Goal: Task Accomplishment & Management: Manage account settings

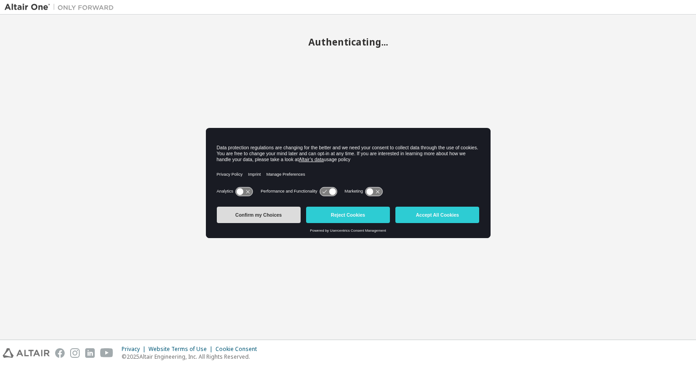
click at [274, 214] on button "Confirm my Choices" at bounding box center [259, 215] width 84 height 16
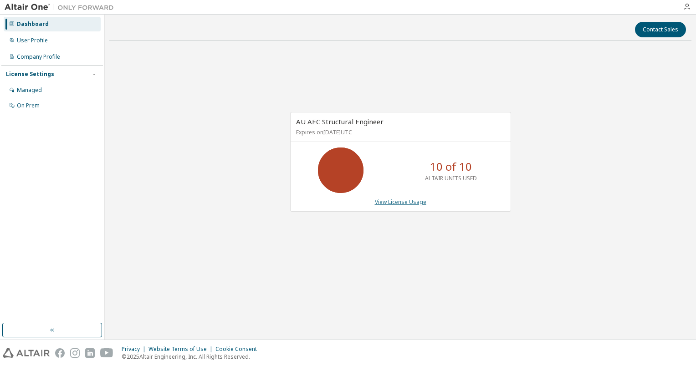
click at [414, 204] on link "View License Usage" at bounding box center [400, 202] width 51 height 8
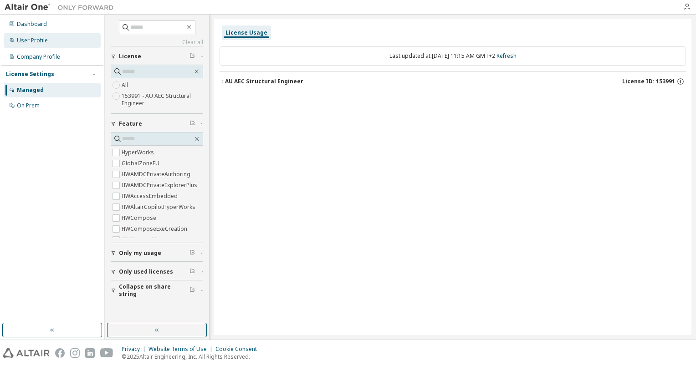
click at [31, 38] on div "User Profile" at bounding box center [32, 40] width 31 height 7
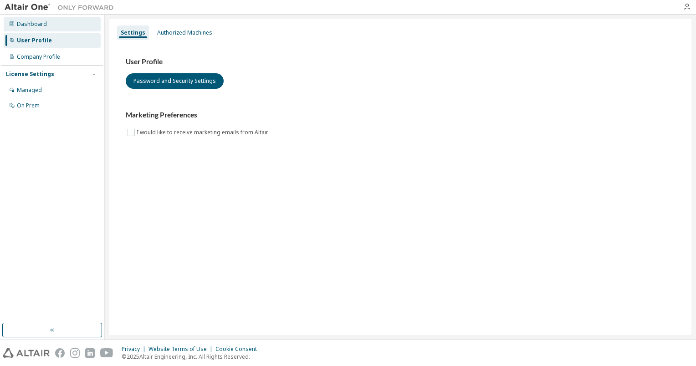
click at [39, 22] on div "Dashboard" at bounding box center [32, 24] width 30 height 7
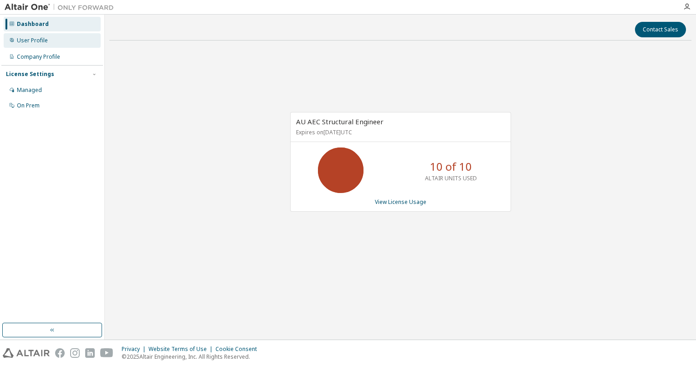
click at [30, 42] on div "User Profile" at bounding box center [32, 40] width 31 height 7
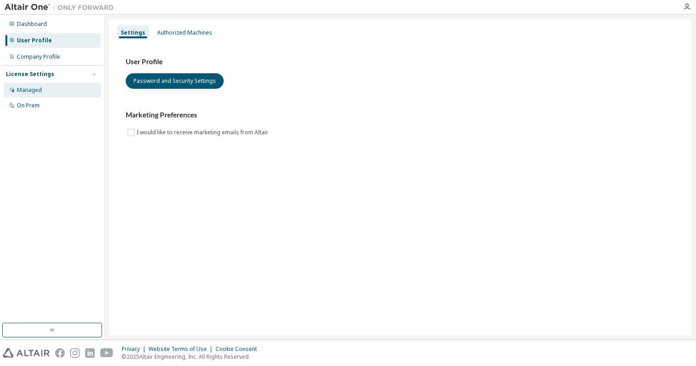
click at [33, 87] on div "Managed" at bounding box center [29, 90] width 25 height 7
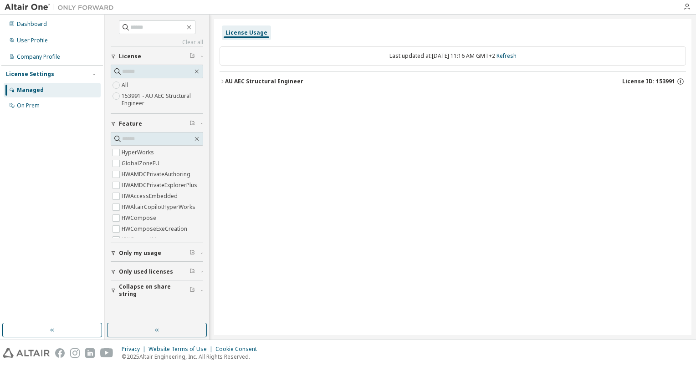
click at [168, 100] on label "153991 - AU AEC Structural Engineer" at bounding box center [163, 100] width 82 height 18
